Goal: Information Seeking & Learning: Learn about a topic

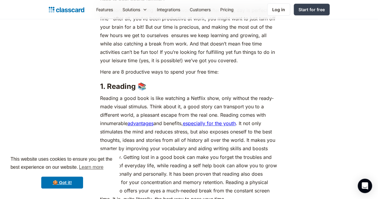
scroll to position [418, 0]
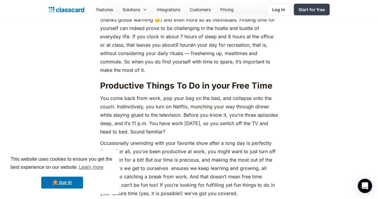
scroll to position [282, 0]
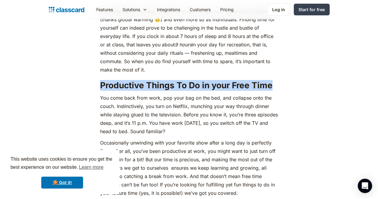
drag, startPoint x: 96, startPoint y: 78, endPoint x: 269, endPoint y: 77, distance: 173.0
click at [269, 80] on h2 "Productive Things To Do in your Free Time" at bounding box center [189, 85] width 178 height 11
copy h2 "Productive Things To Do in your Free Time"
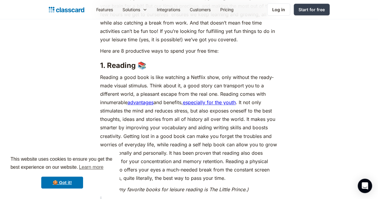
scroll to position [436, 0]
click at [113, 73] on p "Reading a good book is like watching a Netflix show, only without the ready-mad…" at bounding box center [189, 127] width 178 height 109
drag, startPoint x: 103, startPoint y: 56, endPoint x: 133, endPoint y: 57, distance: 30.2
click at [133, 61] on strong "1. Reading 📚" at bounding box center [123, 65] width 46 height 9
copy strong "Reading"
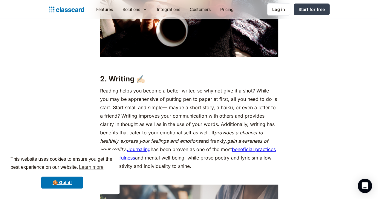
scroll to position [776, 0]
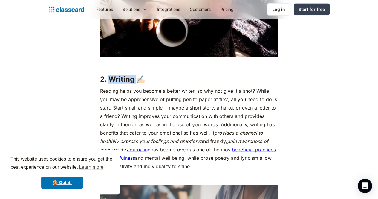
drag, startPoint x: 105, startPoint y: 76, endPoint x: 131, endPoint y: 77, distance: 26.6
click at [131, 77] on strong "2. Writing ✍🏻" at bounding box center [122, 79] width 45 height 9
copy strong "Writing"
click at [165, 130] on em "provides a channel to healthily express your feelings and emotions" at bounding box center [181, 137] width 163 height 14
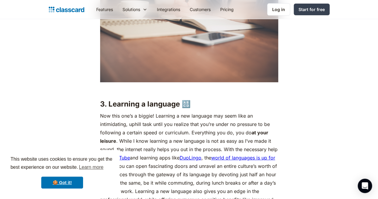
scroll to position [1038, 0]
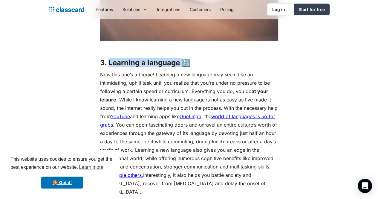
drag, startPoint x: 104, startPoint y: 64, endPoint x: 176, endPoint y: 65, distance: 72.3
click at [176, 65] on strong "3. Learning a language 🔠" at bounding box center [145, 62] width 91 height 9
copy strong "Learning a language"
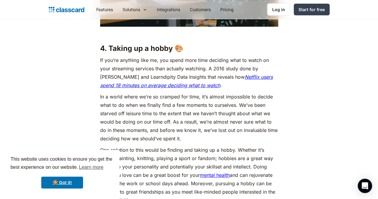
scroll to position [1332, 0]
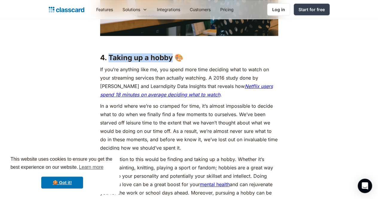
drag, startPoint x: 105, startPoint y: 54, endPoint x: 166, endPoint y: 59, distance: 61.1
click at [166, 59] on strong "4. Taking up a hobby 🎨" at bounding box center [141, 57] width 83 height 9
copy strong "Taking up a hobby"
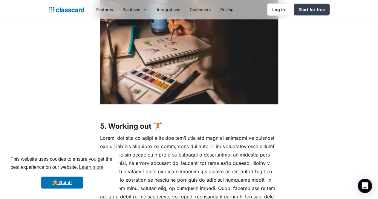
scroll to position [1633, 0]
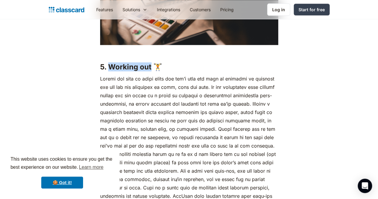
drag, startPoint x: 105, startPoint y: 70, endPoint x: 146, endPoint y: 72, distance: 41.3
click at [146, 71] on strong "5. Working out 🏋️" at bounding box center [131, 66] width 62 height 9
click at [142, 113] on p "sweat brings success." at bounding box center [189, 145] width 178 height 142
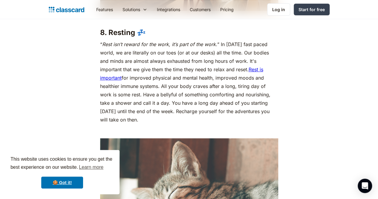
scroll to position [2456, 0]
drag, startPoint x: 105, startPoint y: 29, endPoint x: 129, endPoint y: 29, distance: 23.9
click at [129, 29] on strong "8. Resting 💤" at bounding box center [123, 32] width 46 height 9
copy strong "Resting"
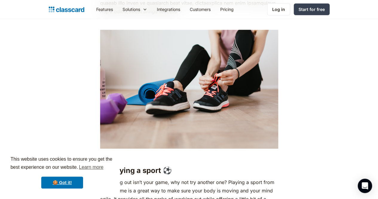
scroll to position [1825, 0]
